Goal: Complete application form: Complete application form

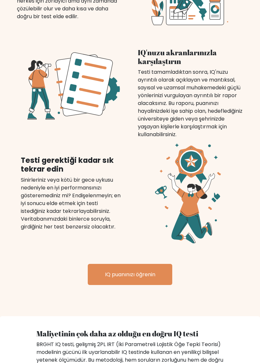
scroll to position [548, 0]
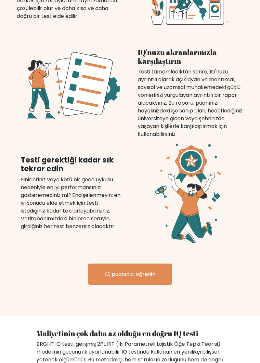
click at [153, 270] on font "IQ puanınızı öğrenin" at bounding box center [130, 273] width 50 height 7
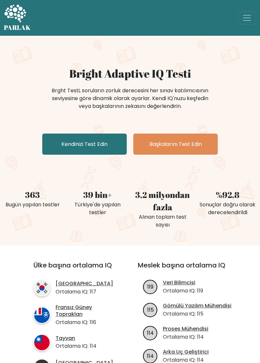
click at [95, 145] on font "Kendinizi Test Edin" at bounding box center [84, 143] width 46 height 7
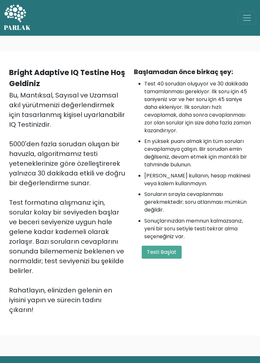
click at [173, 258] on button "Testi Başlat" at bounding box center [162, 252] width 40 height 13
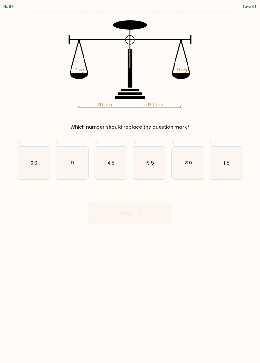
click at [70, 165] on icon "9" at bounding box center [72, 163] width 33 height 33
click at [130, 182] on input "b. 9" at bounding box center [130, 184] width 0 height 4
radio input "true"
click at [149, 212] on button "Next" at bounding box center [130, 213] width 84 height 21
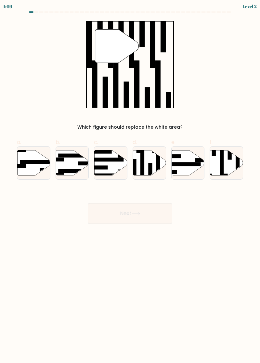
click at [220, 169] on rect at bounding box center [222, 162] width 4 height 36
click at [130, 182] on input "f." at bounding box center [130, 184] width 0 height 4
radio input "true"
click at [155, 213] on button "Next" at bounding box center [130, 213] width 84 height 21
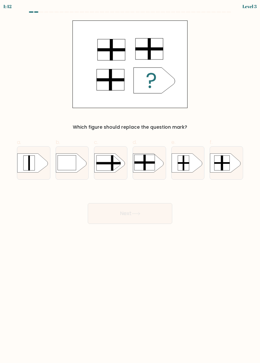
click at [148, 164] on rect at bounding box center [145, 163] width 20 height 16
click at [130, 182] on input "d." at bounding box center [130, 184] width 0 height 4
radio input "true"
click at [149, 203] on button "Next" at bounding box center [130, 213] width 84 height 21
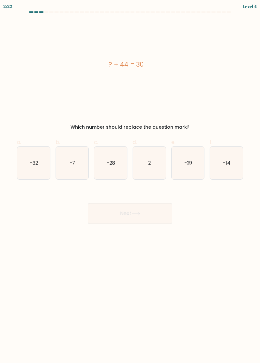
click at [223, 165] on text "-14" at bounding box center [226, 162] width 7 height 7
click at [130, 182] on input "f. -14" at bounding box center [130, 184] width 0 height 4
radio input "true"
click at [129, 222] on button "Next" at bounding box center [130, 213] width 84 height 21
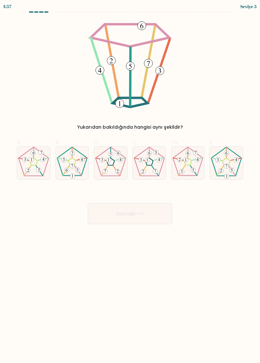
click at [114, 162] on 142 at bounding box center [110, 161] width 7 height 7
click at [130, 182] on input "C." at bounding box center [130, 184] width 0 height 4
radio input "true"
click at [133, 215] on font "Sonraki" at bounding box center [125, 213] width 19 height 7
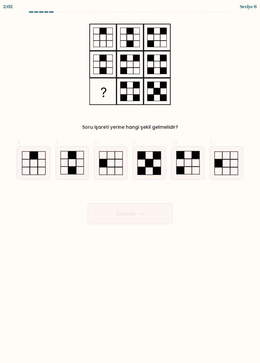
click at [194, 158] on rect at bounding box center [195, 154] width 7 height 7
click at [130, 182] on input "Ve." at bounding box center [130, 184] width 0 height 4
radio input "true"
click at [147, 219] on button "Sonraki" at bounding box center [130, 213] width 84 height 21
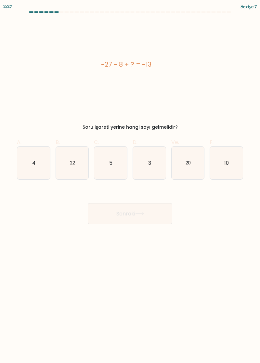
click at [70, 161] on text "22" at bounding box center [72, 162] width 5 height 7
click at [130, 182] on input "B. 22" at bounding box center [130, 184] width 0 height 4
radio input "true"
click at [124, 216] on font "Sonraki" at bounding box center [125, 213] width 19 height 7
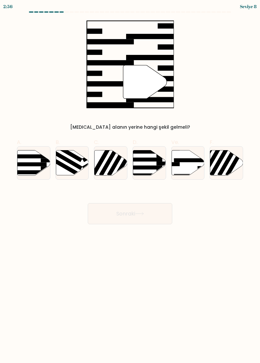
click at [187, 168] on icon at bounding box center [188, 162] width 33 height 25
click at [130, 182] on input "Ve." at bounding box center [130, 184] width 0 height 4
radio input "true"
click at [148, 211] on button "Sonraki" at bounding box center [130, 213] width 84 height 21
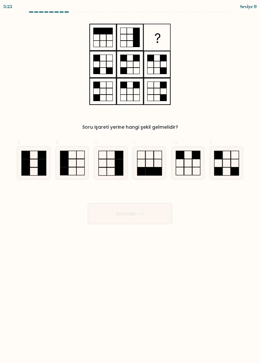
click at [154, 165] on icon at bounding box center [149, 163] width 33 height 33
click at [130, 182] on input "D." at bounding box center [130, 184] width 0 height 4
radio input "true"
click at [143, 216] on button "Sonraki" at bounding box center [130, 213] width 84 height 21
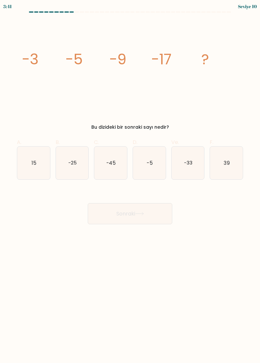
click at [191, 163] on text "-33" at bounding box center [188, 162] width 8 height 7
click at [130, 182] on input "Ve. -33" at bounding box center [130, 184] width 0 height 4
radio input "true"
click at [148, 208] on button "Sonraki" at bounding box center [130, 213] width 84 height 21
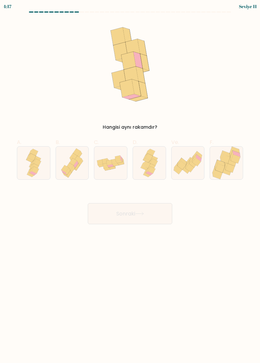
click at [132, 87] on icon at bounding box center [127, 88] width 15 height 18
click at [141, 166] on icon at bounding box center [149, 163] width 21 height 33
click at [130, 182] on input "D." at bounding box center [130, 184] width 0 height 4
radio input "true"
click at [151, 218] on button "Sonraki" at bounding box center [130, 213] width 84 height 21
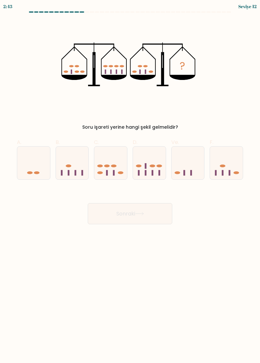
click at [153, 170] on icon at bounding box center [149, 162] width 33 height 27
click at [130, 182] on input "D." at bounding box center [130, 184] width 0 height 4
radio input "true"
click at [140, 218] on button "Sonraki" at bounding box center [130, 213] width 84 height 21
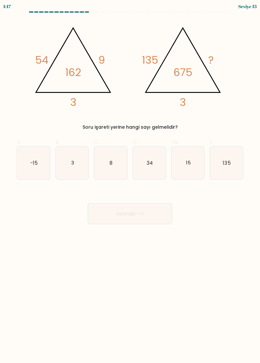
click at [194, 163] on icon "15" at bounding box center [188, 163] width 33 height 33
click at [130, 182] on input "Ve. 15" at bounding box center [130, 184] width 0 height 4
radio input "true"
click at [147, 217] on button "Sonraki" at bounding box center [130, 213] width 84 height 21
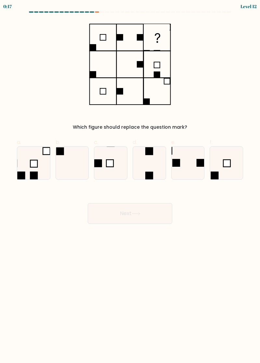
click at [35, 178] on rect at bounding box center [34, 176] width 8 height 8
click at [130, 182] on input "a." at bounding box center [130, 184] width 0 height 4
radio input "true"
click at [116, 223] on button "Next" at bounding box center [130, 213] width 84 height 21
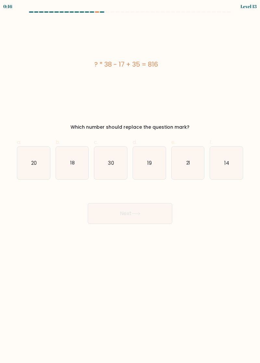
click at [125, 213] on button "Next" at bounding box center [130, 213] width 84 height 21
click at [230, 170] on icon "14" at bounding box center [226, 163] width 33 height 33
click at [130, 182] on input "f. 14" at bounding box center [130, 184] width 0 height 4
radio input "true"
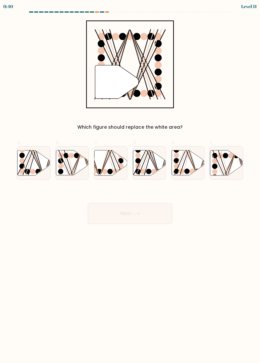
click at [98, 12] on div at bounding box center [97, 11] width 5 height 1
click at [97, 12] on div at bounding box center [97, 11] width 5 height 1
click at [108, 12] on div at bounding box center [107, 11] width 5 height 1
click at [107, 12] on div at bounding box center [107, 11] width 5 height 1
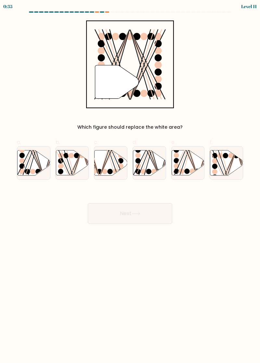
click at [97, 12] on div at bounding box center [97, 11] width 5 height 1
click at [90, 11] on div at bounding box center [92, 11] width 5 height 1
click at [97, 12] on div at bounding box center [97, 11] width 5 height 1
click at [107, 12] on div at bounding box center [107, 11] width 5 height 1
click at [112, 12] on div at bounding box center [112, 11] width 5 height 1
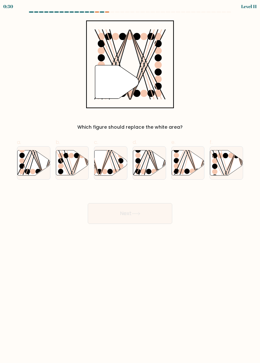
click at [106, 12] on div at bounding box center [107, 11] width 5 height 1
click at [150, 164] on icon at bounding box center [149, 162] width 33 height 25
click at [130, 182] on input "d." at bounding box center [130, 184] width 0 height 4
radio input "true"
click at [151, 212] on button "Next" at bounding box center [130, 213] width 84 height 21
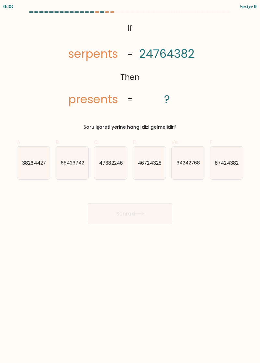
click at [226, 64] on div "@import url('[URL][DOMAIN_NAME]); If Then serpents presents 24764382 ? = = Soru…" at bounding box center [130, 75] width 234 height 110
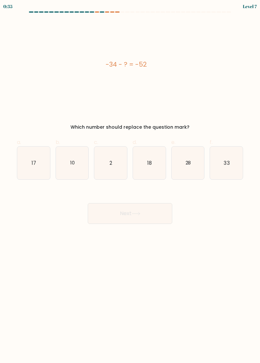
click at [147, 165] on text "18" at bounding box center [149, 162] width 5 height 7
click at [130, 182] on input "d. 18" at bounding box center [130, 184] width 0 height 4
radio input "true"
click at [129, 216] on button "Next" at bounding box center [130, 213] width 84 height 21
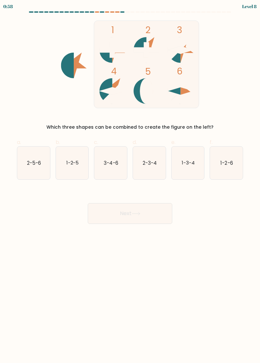
click at [145, 88] on ellipse at bounding box center [146, 91] width 13 height 26
click at [230, 165] on text "1-2-6" at bounding box center [227, 162] width 12 height 7
click at [130, 182] on input "f. 1-2-6" at bounding box center [130, 184] width 0 height 4
radio input "true"
click at [148, 216] on button "Next" at bounding box center [130, 213] width 84 height 21
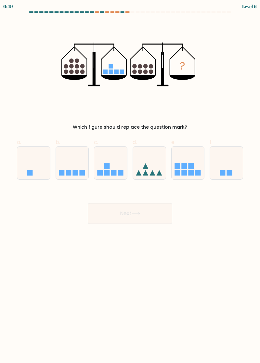
click at [79, 166] on icon at bounding box center [72, 162] width 33 height 27
click at [130, 182] on input "b." at bounding box center [130, 184] width 0 height 4
radio input "true"
click at [124, 217] on button "Next" at bounding box center [130, 213] width 84 height 21
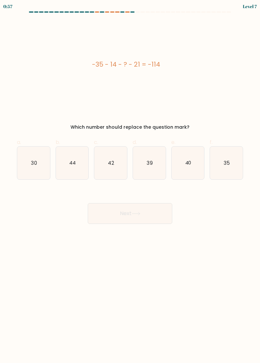
click at [77, 167] on icon "44" at bounding box center [72, 163] width 33 height 33
click at [130, 182] on input "b. 44" at bounding box center [130, 184] width 0 height 4
radio input "true"
click at [124, 216] on button "Next" at bounding box center [130, 213] width 84 height 21
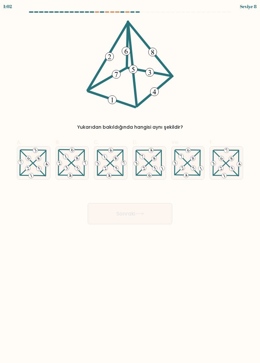
click at [31, 170] on icon at bounding box center [33, 163] width 33 height 32
click at [130, 182] on input "A." at bounding box center [130, 184] width 0 height 4
radio input "true"
click at [163, 219] on button "Sonraki" at bounding box center [130, 213] width 84 height 21
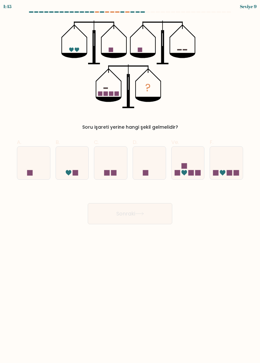
click at [144, 213] on icon at bounding box center [139, 214] width 9 height 4
click at [187, 171] on icon at bounding box center [188, 162] width 33 height 27
click at [130, 182] on input "Ve." at bounding box center [130, 184] width 0 height 4
radio input "true"
click at [140, 214] on icon at bounding box center [139, 214] width 9 height 4
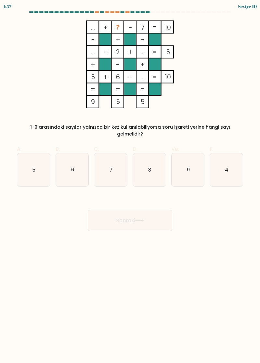
click at [117, 12] on div at bounding box center [117, 11] width 5 height 1
click at [154, 12] on div at bounding box center [152, 11] width 5 height 1
click at [146, 78] on rect at bounding box center [142, 77] width 12 height 12
click at [189, 175] on icon "9" at bounding box center [188, 169] width 33 height 33
click at [130, 182] on input "Ve. 9" at bounding box center [130, 184] width 0 height 4
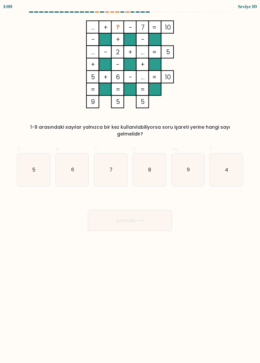
radio input "true"
click at [155, 218] on button "Sonraki" at bounding box center [130, 220] width 84 height 21
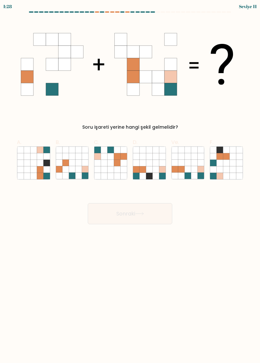
click at [107, 167] on icon at bounding box center [104, 169] width 6 height 6
click at [130, 182] on input "C." at bounding box center [130, 184] width 0 height 4
radio input "true"
click at [104, 219] on button "Sonraki" at bounding box center [130, 213] width 84 height 21
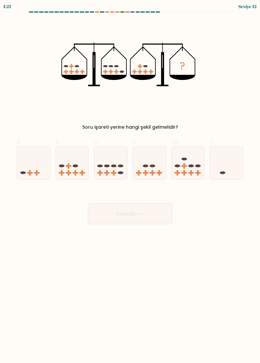
click at [145, 165] on ellipse at bounding box center [146, 165] width 6 height 3
click at [130, 182] on input "D." at bounding box center [130, 184] width 0 height 4
radio input "true"
click at [128, 213] on font "Sonraki" at bounding box center [125, 213] width 19 height 7
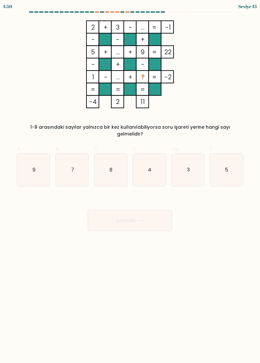
click at [151, 175] on icon "4" at bounding box center [149, 169] width 33 height 33
click at [130, 182] on input "D. 4" at bounding box center [130, 184] width 0 height 4
radio input "true"
click at [124, 239] on body "1:49 Seviye 13" at bounding box center [130, 181] width 260 height 363
click at [127, 222] on font "Sonraki" at bounding box center [125, 220] width 19 height 7
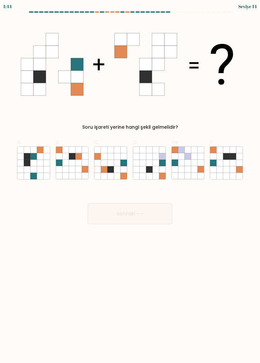
click at [230, 167] on icon at bounding box center [233, 169] width 6 height 6
click at [130, 182] on input "F." at bounding box center [130, 184] width 0 height 4
radio input "true"
click at [142, 209] on button "Sonraki" at bounding box center [130, 213] width 84 height 21
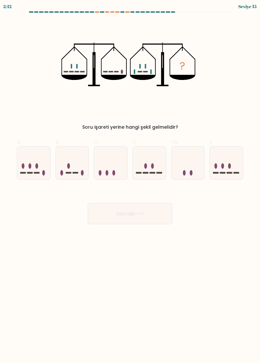
click at [187, 164] on icon at bounding box center [188, 162] width 33 height 27
click at [130, 182] on input "Ve." at bounding box center [130, 184] width 0 height 4
radio input "true"
click at [108, 216] on button "Sonraki" at bounding box center [130, 213] width 84 height 21
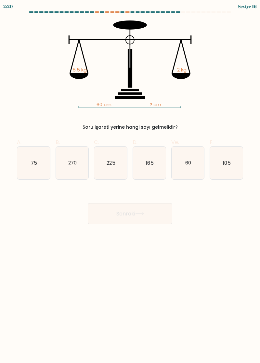
click at [156, 160] on icon "165" at bounding box center [149, 163] width 33 height 33
click at [130, 182] on input "D. 165" at bounding box center [130, 184] width 0 height 4
radio input "true"
click at [146, 211] on button "Sonraki" at bounding box center [130, 213] width 84 height 21
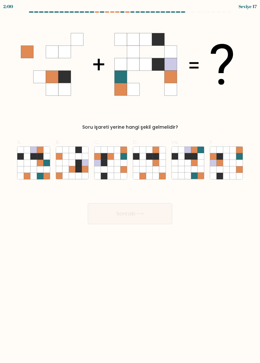
click at [107, 171] on icon at bounding box center [104, 169] width 6 height 6
click at [130, 182] on input "C." at bounding box center [130, 184] width 0 height 4
radio input "true"
click at [113, 210] on button "Sonraki" at bounding box center [130, 213] width 84 height 21
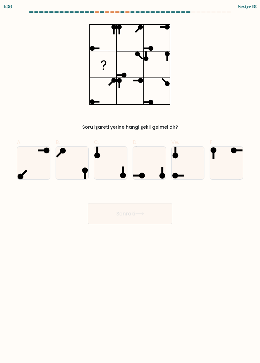
click at [227, 149] on icon at bounding box center [226, 163] width 33 height 33
click at [130, 182] on input "F." at bounding box center [130, 184] width 0 height 4
radio input "true"
click at [143, 214] on icon at bounding box center [139, 214] width 9 height 4
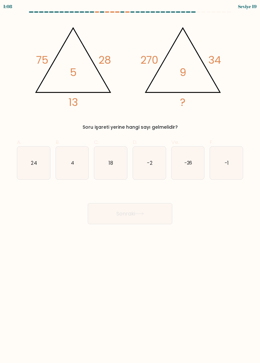
click at [122, 164] on icon "18" at bounding box center [110, 163] width 33 height 33
click at [130, 182] on input "C. 18" at bounding box center [130, 184] width 0 height 4
radio input "true"
click at [114, 172] on icon "18" at bounding box center [111, 163] width 32 height 32
click at [130, 182] on input "C. 18" at bounding box center [130, 184] width 0 height 4
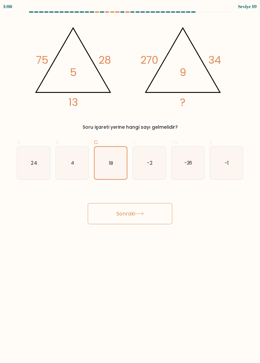
click at [147, 124] on font "Soru işareti yerine hangi sayı gelmelidir?" at bounding box center [130, 127] width 95 height 6
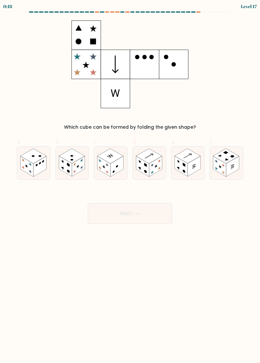
click at [192, 166] on rect at bounding box center [193, 166] width 13 height 20
click at [130, 182] on input "e." at bounding box center [130, 184] width 0 height 4
radio input "true"
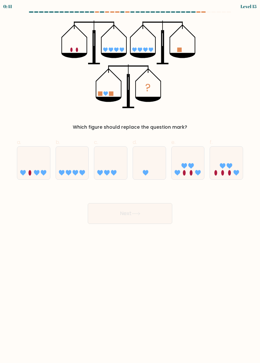
click at [203, 12] on div at bounding box center [203, 11] width 5 height 1
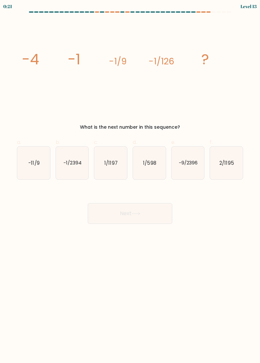
click at [66, 168] on icon "-1/2394" at bounding box center [72, 163] width 33 height 33
click at [130, 182] on input "b. -1/2394" at bounding box center [130, 184] width 0 height 4
radio input "true"
click at [106, 216] on button "Next" at bounding box center [130, 213] width 84 height 21
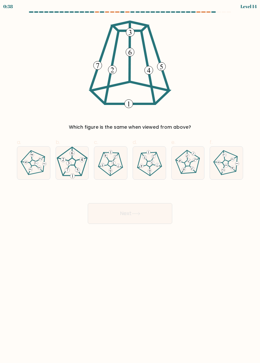
click at [229, 166] on 642 at bounding box center [232, 168] width 8 height 6
click at [130, 182] on input "f." at bounding box center [130, 184] width 0 height 4
radio input "true"
click at [105, 204] on button "Next" at bounding box center [130, 213] width 84 height 21
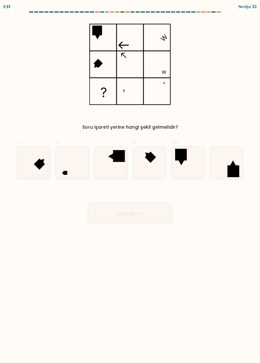
click at [229, 64] on div "Soru işareti yerine hangi şekil gelmelidir?" at bounding box center [130, 75] width 234 height 110
click at [62, 172] on icon at bounding box center [72, 163] width 33 height 33
click at [130, 182] on input "B." at bounding box center [130, 184] width 0 height 4
radio input "true"
click at [107, 215] on button "Sonraki" at bounding box center [130, 213] width 84 height 21
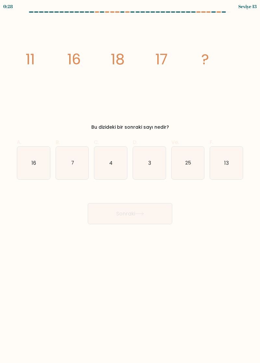
click at [224, 156] on icon "13" at bounding box center [226, 163] width 33 height 33
click at [130, 182] on input "F. 13" at bounding box center [130, 184] width 0 height 4
radio input "true"
click at [107, 218] on button "Sonraki" at bounding box center [130, 213] width 84 height 21
click at [124, 213] on font "Sonraki" at bounding box center [125, 213] width 19 height 7
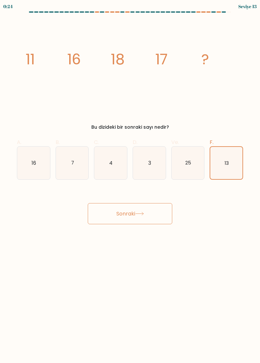
scroll to position [21, 0]
click at [230, 147] on icon "13" at bounding box center [226, 163] width 32 height 32
click at [130, 182] on input "F. 13" at bounding box center [130, 184] width 0 height 4
click at [116, 210] on font "Sonraki" at bounding box center [125, 213] width 19 height 7
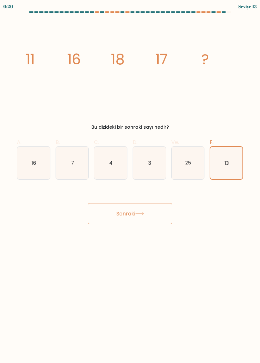
click at [112, 216] on button "Sonraki" at bounding box center [130, 213] width 84 height 21
click at [107, 219] on button "Sonraki" at bounding box center [130, 213] width 84 height 21
click at [123, 210] on font "Sonraki" at bounding box center [125, 213] width 19 height 7
click at [218, 12] on div at bounding box center [218, 11] width 5 height 1
click at [203, 12] on div at bounding box center [203, 11] width 5 height 1
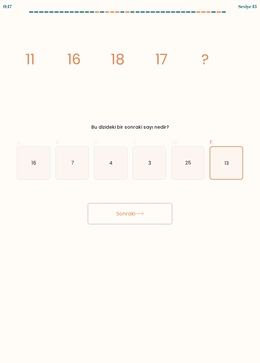
click at [217, 12] on div at bounding box center [218, 11] width 5 height 1
click at [226, 12] on div at bounding box center [224, 11] width 5 height 1
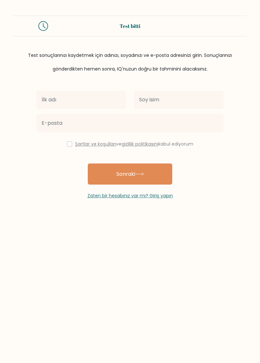
click at [55, 103] on input "text" at bounding box center [81, 100] width 90 height 18
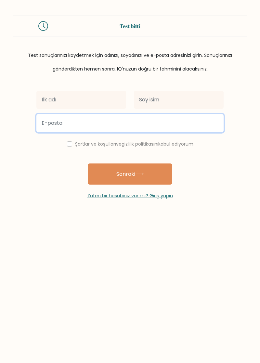
click at [53, 124] on input "email" at bounding box center [129, 123] width 187 height 18
type input "[EMAIL_ADDRESS][DOMAIN_NAME]"
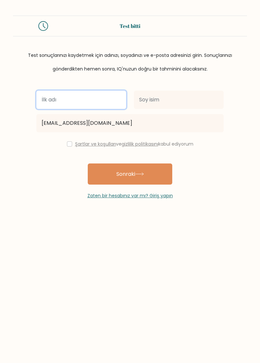
click at [58, 98] on input "text" at bounding box center [81, 100] width 90 height 18
type input "Zülal"
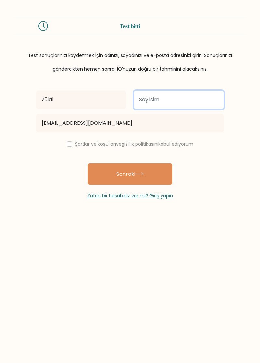
click at [183, 96] on input "text" at bounding box center [179, 100] width 90 height 18
type input "Sevgin"
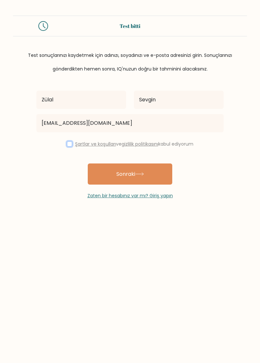
click at [67, 141] on input "checkbox" at bounding box center [69, 143] width 5 height 5
checkbox input "true"
